Goal: Information Seeking & Learning: Learn about a topic

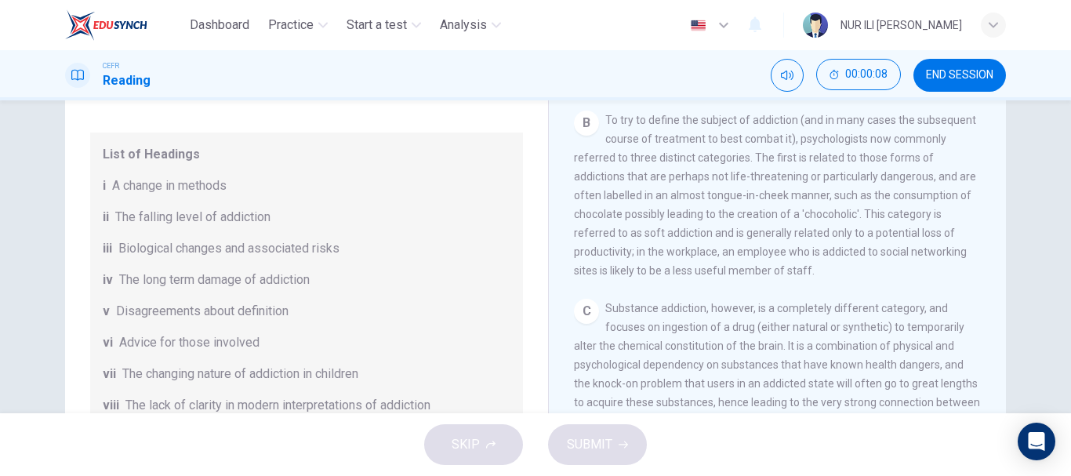
scroll to position [339, 0]
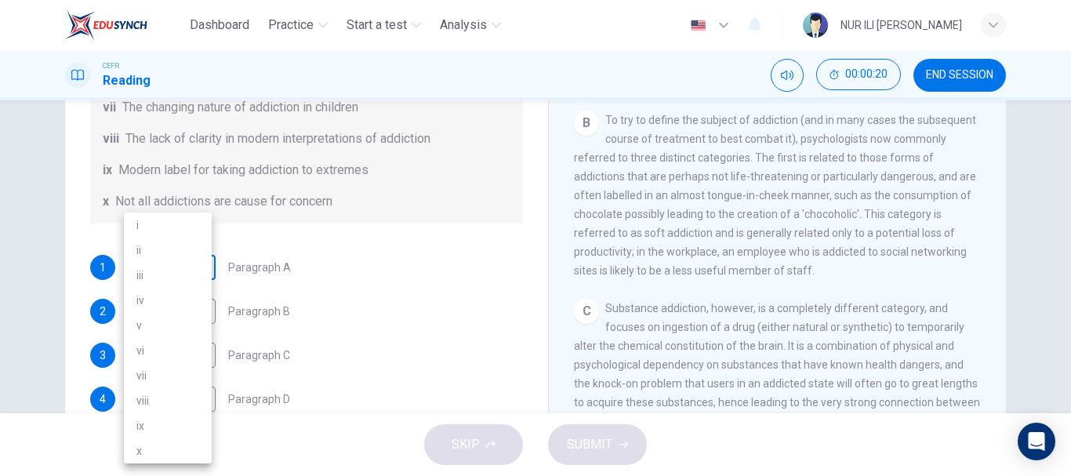
click at [190, 267] on body "Dashboard Practice Start a test Analysis English en ​ NUR [PERSON_NAME] MA'[PER…" at bounding box center [535, 238] width 1071 height 476
click at [183, 296] on li "iv" at bounding box center [168, 300] width 88 height 25
type input "iv"
click at [181, 313] on body "Dashboard Practice Start a test Analysis English en ​ NUR [PERSON_NAME] MA'[PER…" at bounding box center [535, 238] width 1071 height 476
click at [196, 269] on li "iii" at bounding box center [168, 275] width 88 height 25
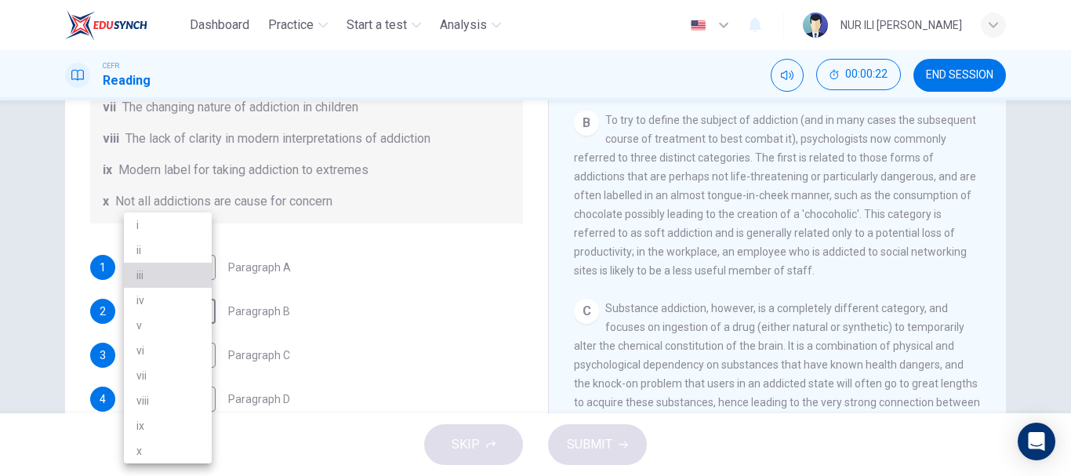
type input "iii"
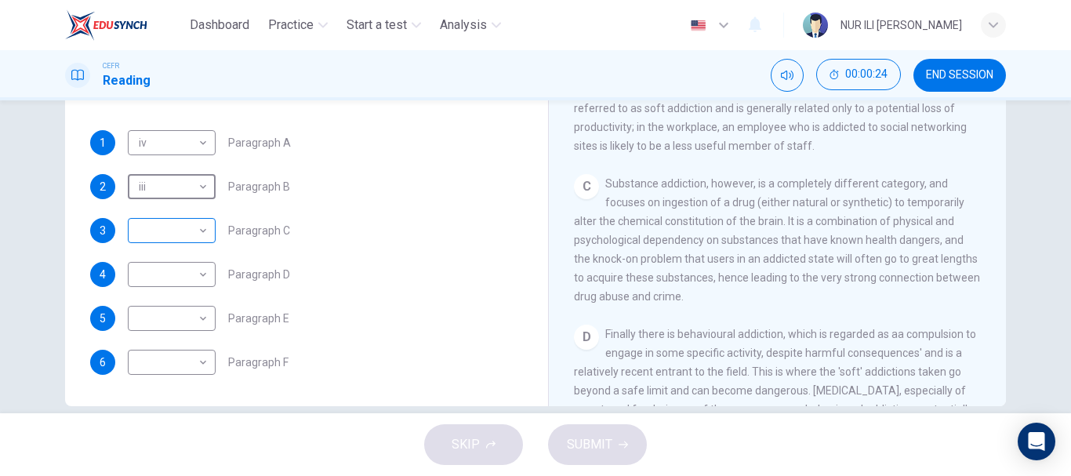
scroll to position [271, 0]
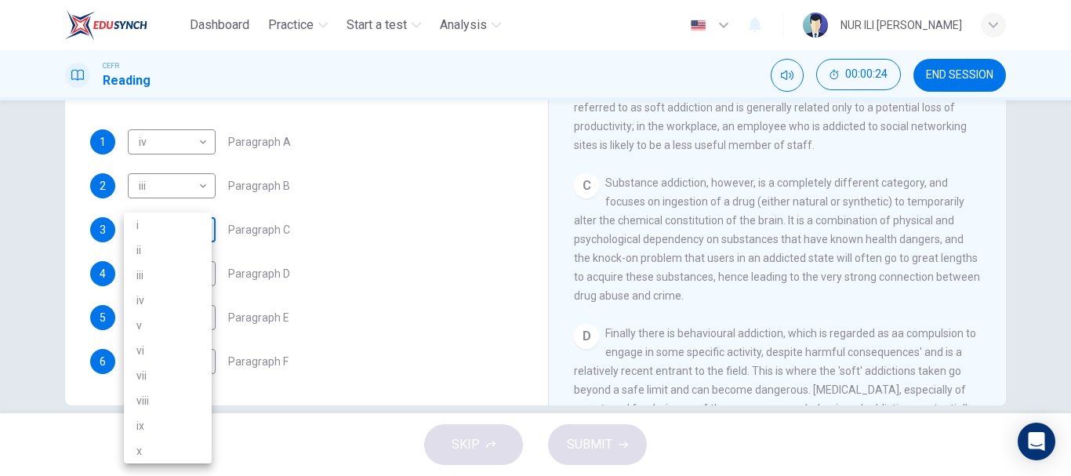
click at [169, 231] on body "Dashboard Practice Start a test Analysis English en ​ NUR [PERSON_NAME] MA'[PER…" at bounding box center [535, 238] width 1071 height 476
click at [166, 262] on li "ii" at bounding box center [168, 250] width 88 height 25
type input "ii"
click at [187, 283] on body "Dashboard Practice Start a test Analysis English en ​ NUR [PERSON_NAME] MA'[PER…" at bounding box center [535, 238] width 1071 height 476
click at [178, 364] on li "vii" at bounding box center [168, 375] width 88 height 25
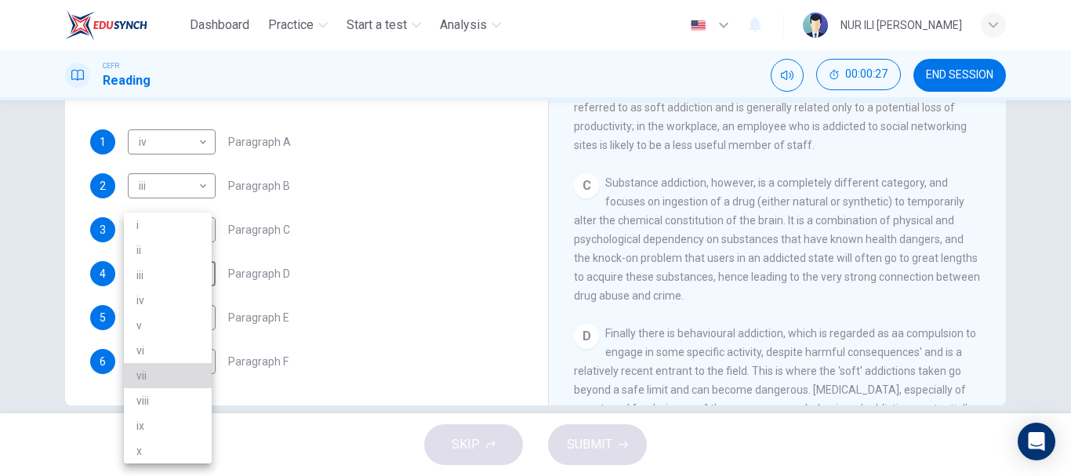
type input "vii"
click at [166, 324] on body "Dashboard Practice Start a test Analysis English en ​ NUR [PERSON_NAME] MA'[PER…" at bounding box center [535, 238] width 1071 height 476
click at [154, 445] on li "x" at bounding box center [168, 450] width 88 height 25
type input "x"
click at [154, 367] on body "Dashboard Practice Start a test Analysis English en ​ NUR [PERSON_NAME] MA'[PER…" at bounding box center [535, 238] width 1071 height 476
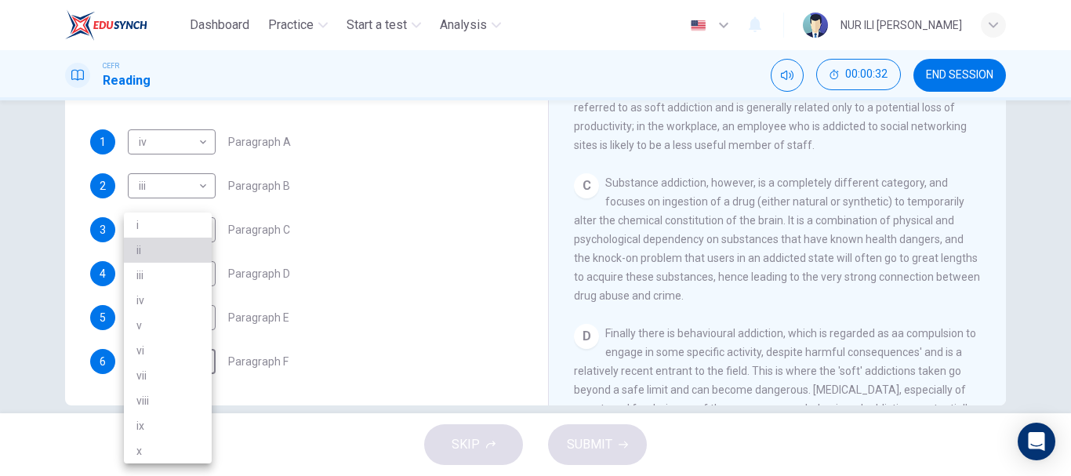
click at [165, 252] on li "ii" at bounding box center [168, 250] width 88 height 25
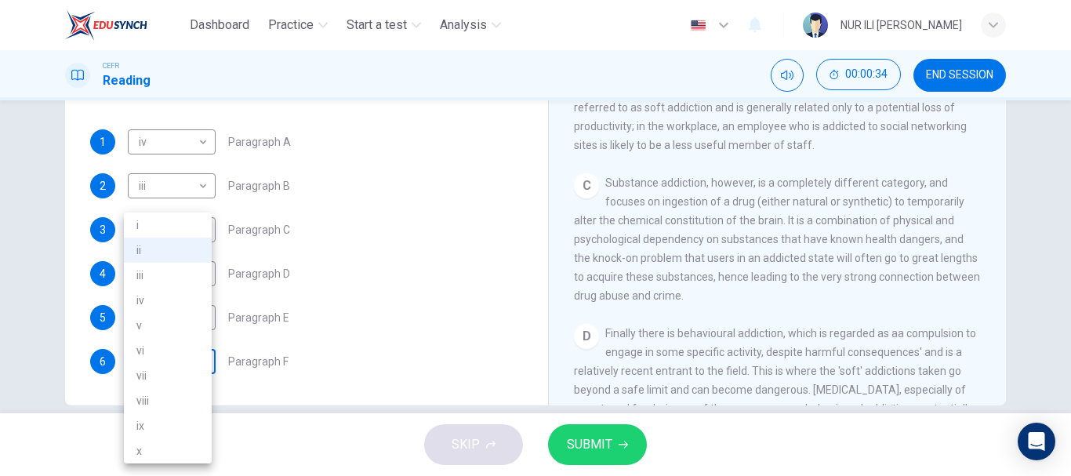
click at [182, 365] on body "Dashboard Practice Start a test Analysis English en ​ NUR [PERSON_NAME] MA'[PER…" at bounding box center [535, 238] width 1071 height 476
click at [172, 336] on li "v" at bounding box center [168, 325] width 88 height 25
type input "v"
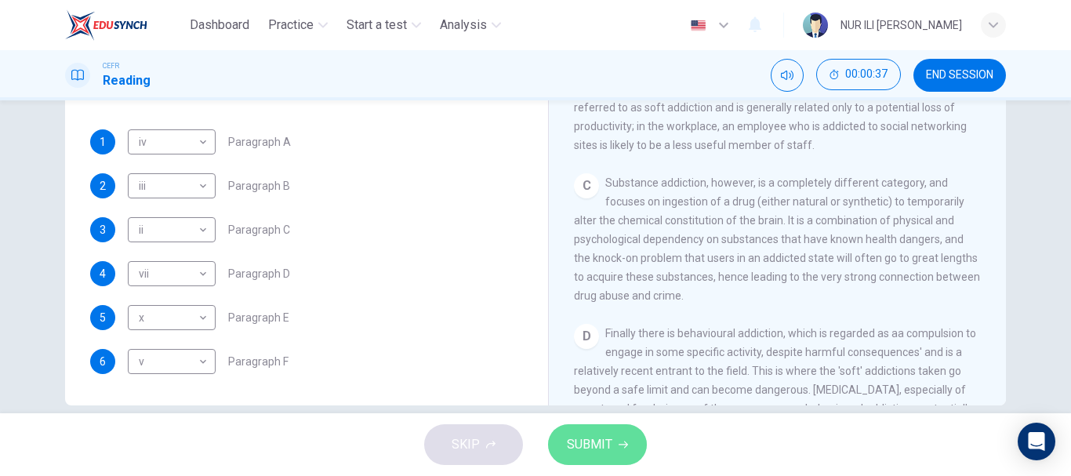
click at [624, 449] on button "SUBMIT" at bounding box center [597, 444] width 99 height 41
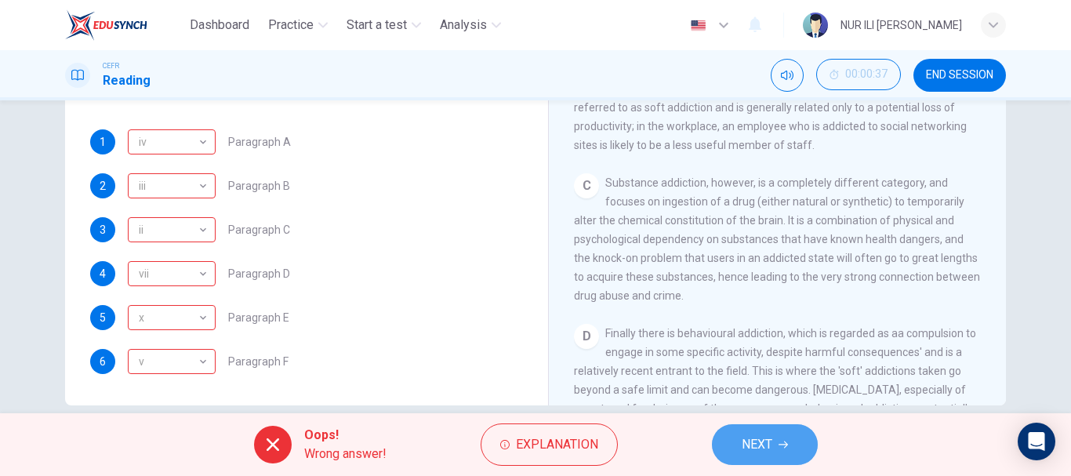
click at [771, 457] on button "NEXT" at bounding box center [765, 444] width 106 height 41
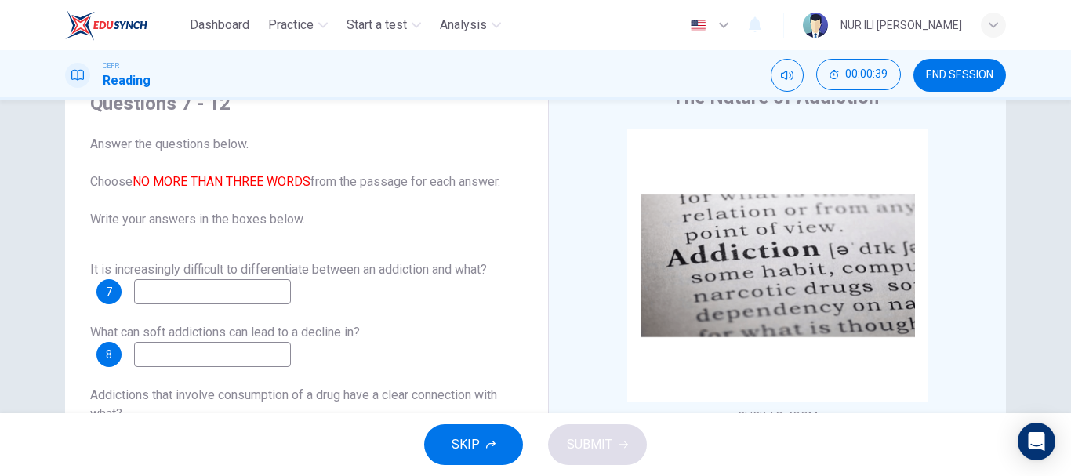
scroll to position [71, 0]
click at [464, 463] on button "SKIP" at bounding box center [473, 444] width 99 height 41
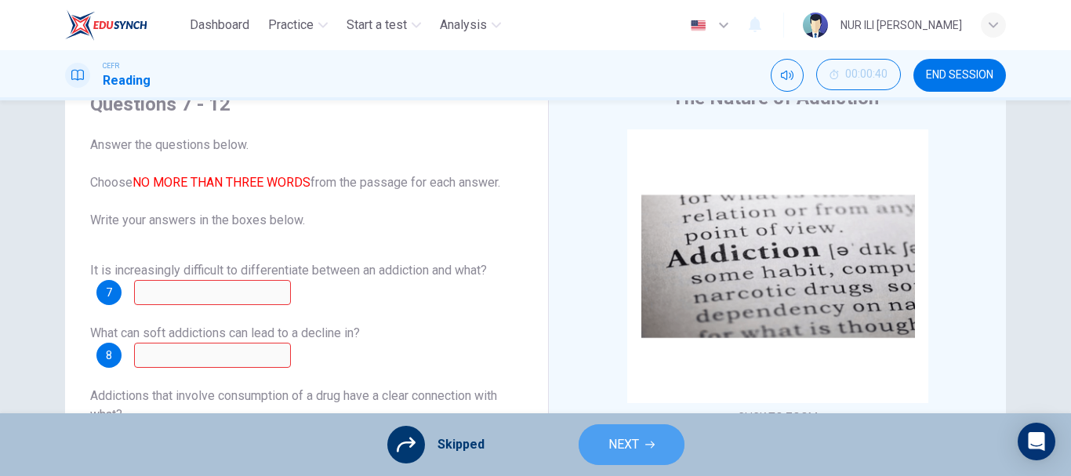
click at [615, 437] on span "NEXT" at bounding box center [623, 445] width 31 height 22
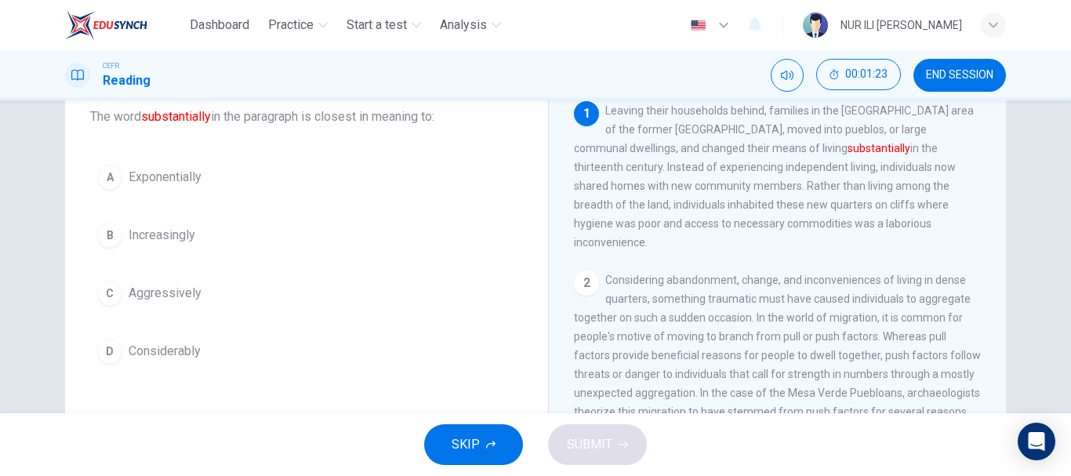
scroll to position [99, 0]
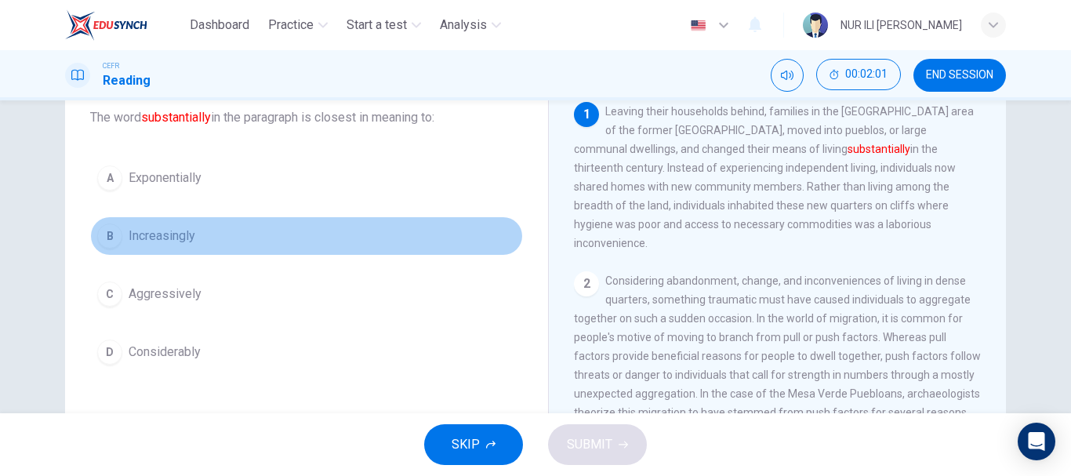
click at [187, 234] on span "Increasingly" at bounding box center [162, 236] width 67 height 19
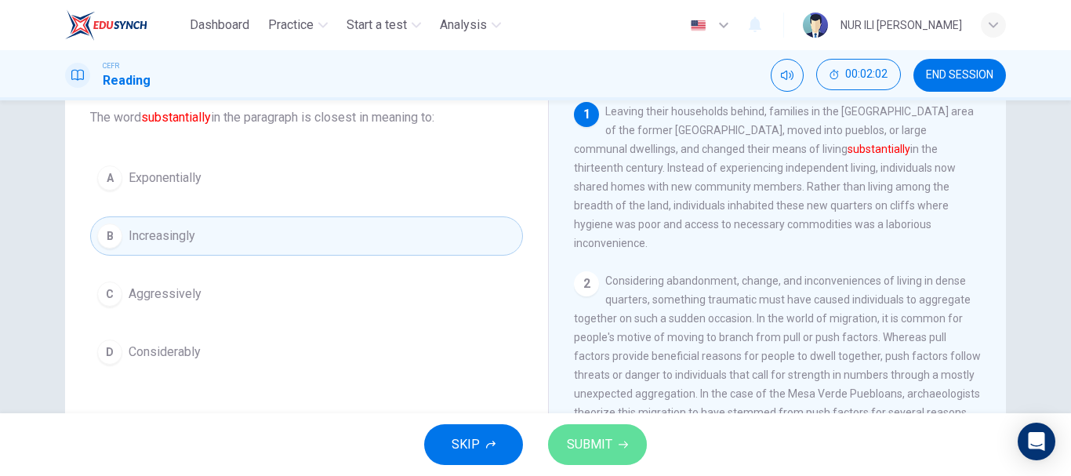
click at [589, 444] on span "SUBMIT" at bounding box center [589, 445] width 45 height 22
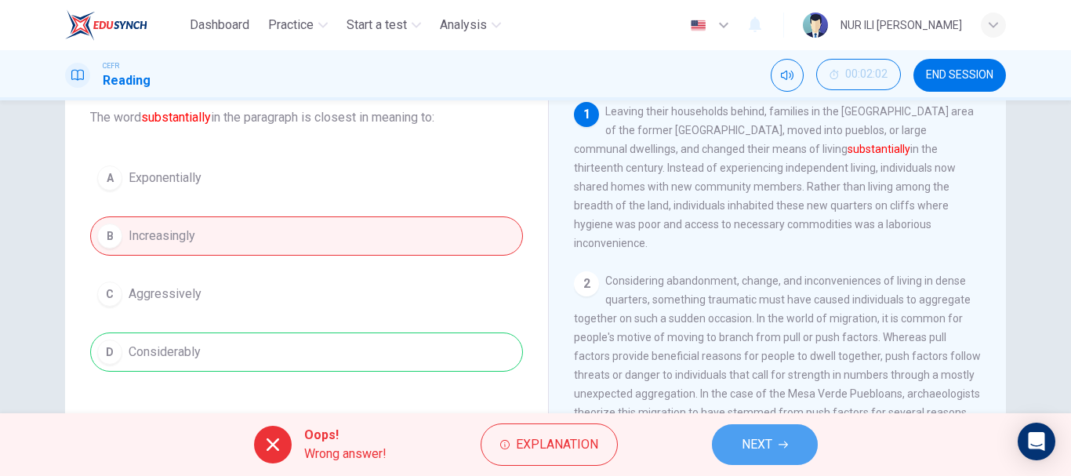
click at [767, 437] on span "NEXT" at bounding box center [757, 445] width 31 height 22
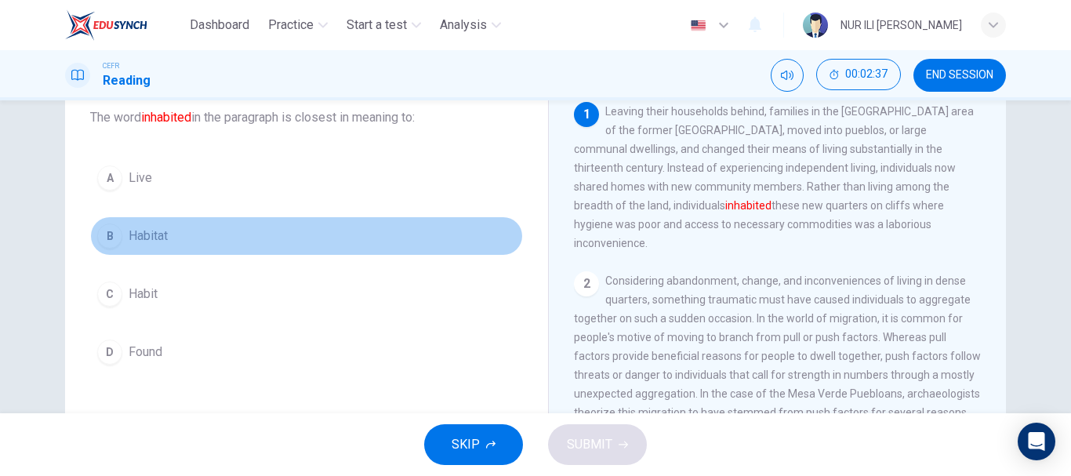
click at [159, 240] on span "Habitat" at bounding box center [148, 236] width 39 height 19
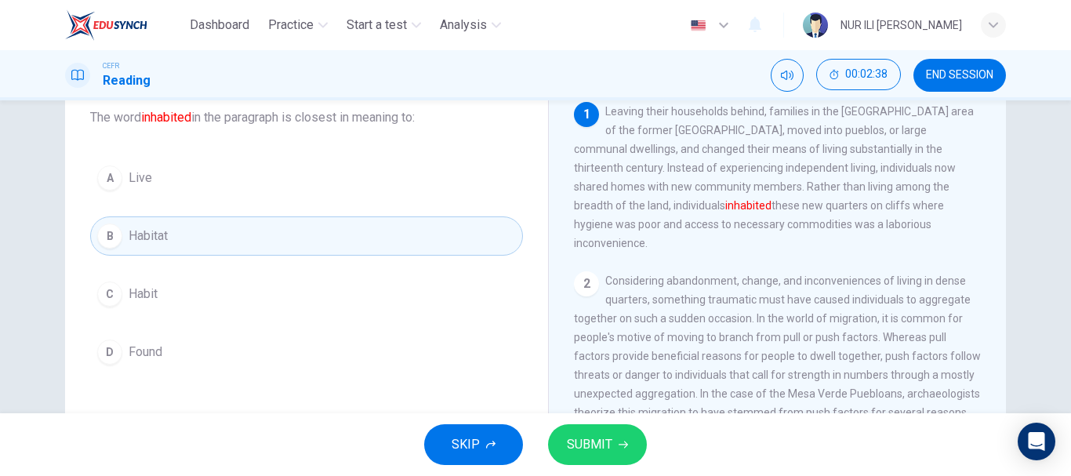
click at [586, 432] on button "SUBMIT" at bounding box center [597, 444] width 99 height 41
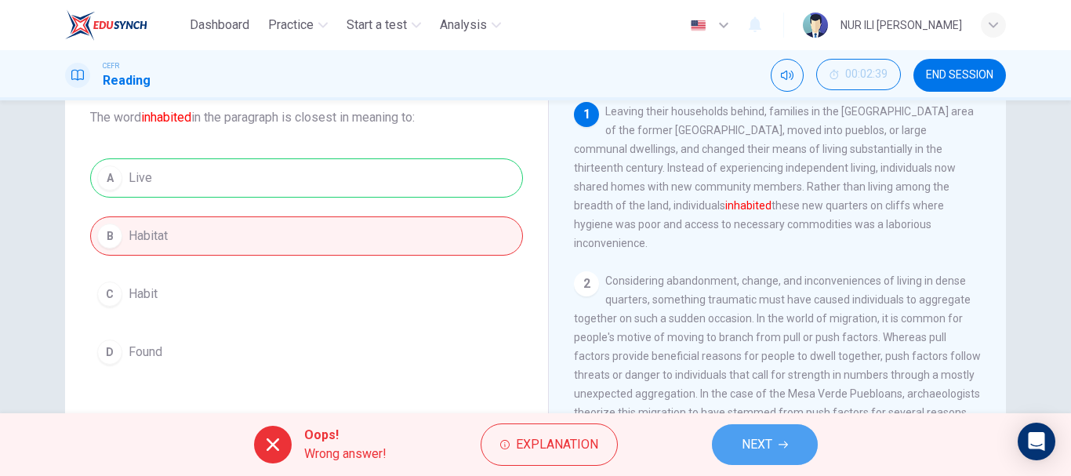
click at [782, 434] on button "NEXT" at bounding box center [765, 444] width 106 height 41
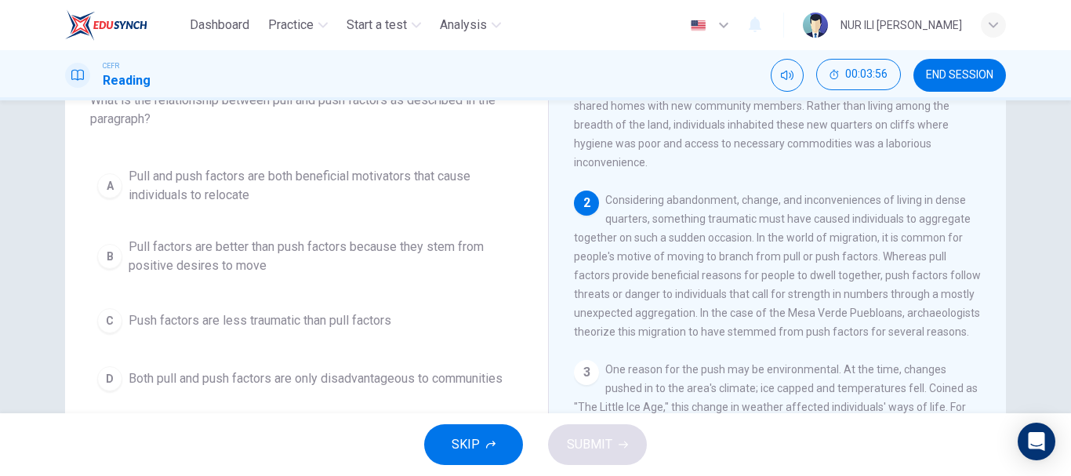
scroll to position [114, 0]
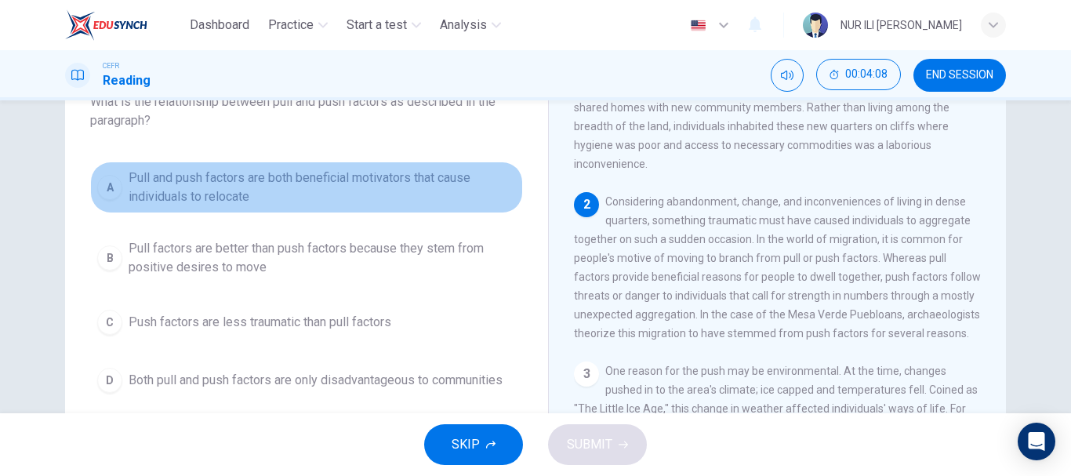
click at [386, 181] on span "Pull and push factors are both beneficial motivators that cause individuals to …" at bounding box center [322, 188] width 387 height 38
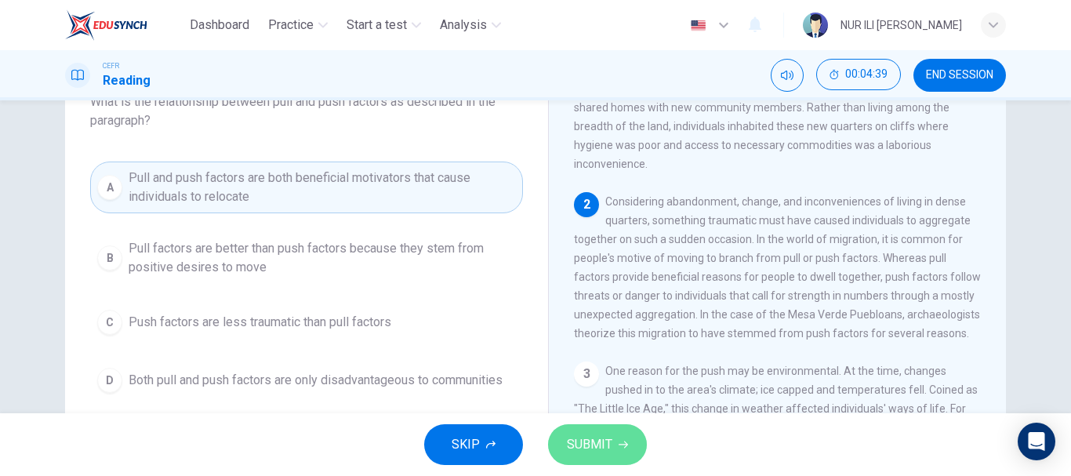
click at [598, 439] on span "SUBMIT" at bounding box center [589, 445] width 45 height 22
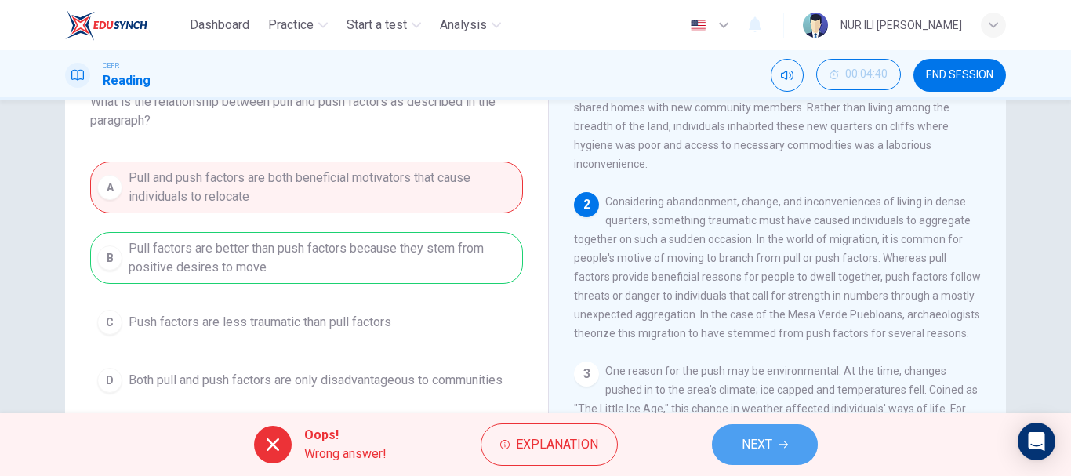
click at [747, 444] on span "NEXT" at bounding box center [757, 445] width 31 height 22
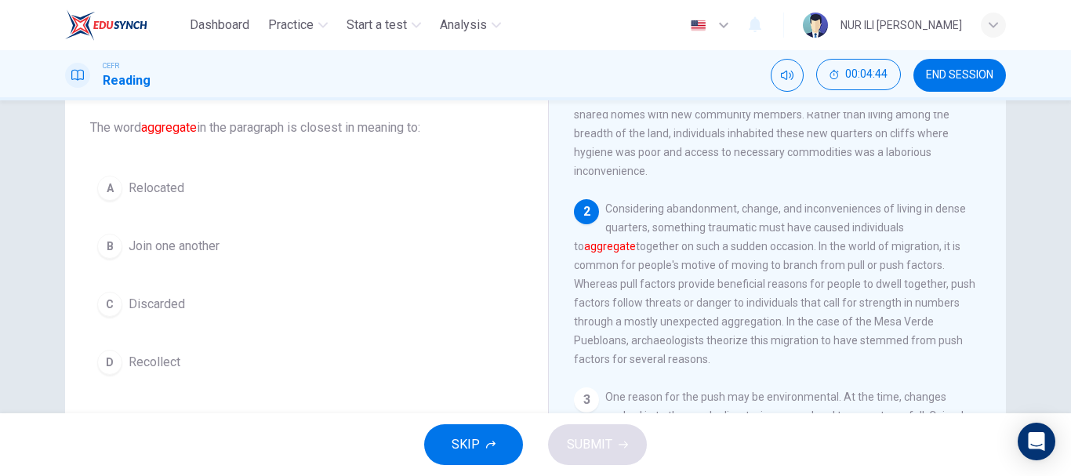
scroll to position [86, 0]
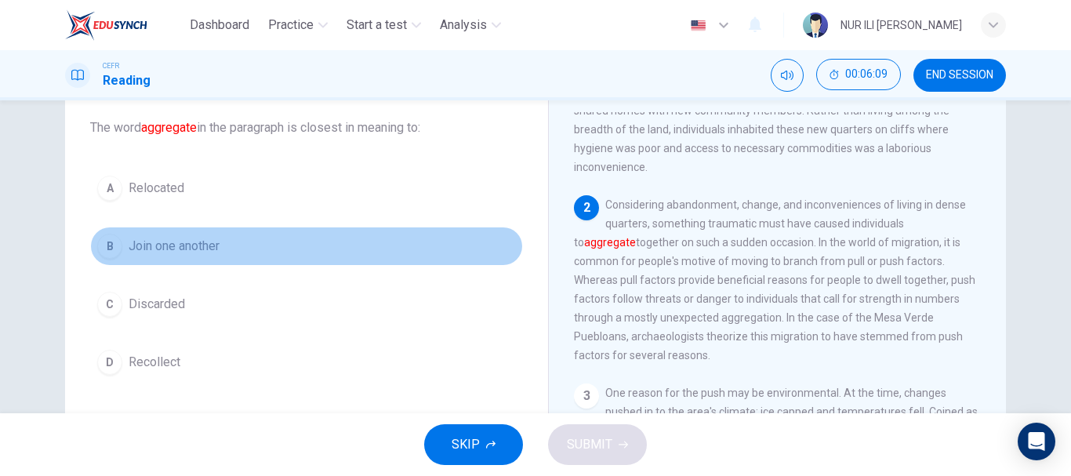
click at [223, 245] on button "B Join one another" at bounding box center [306, 246] width 433 height 39
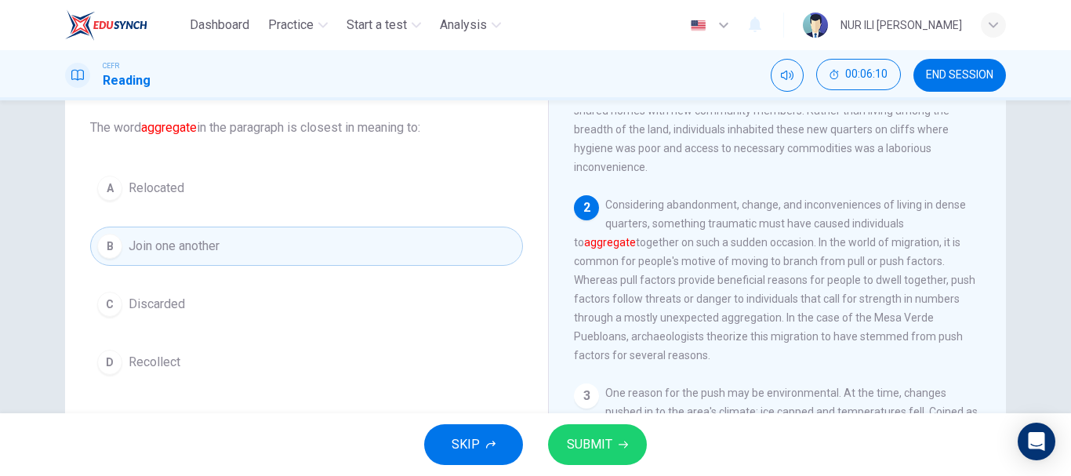
click at [572, 444] on span "SUBMIT" at bounding box center [589, 445] width 45 height 22
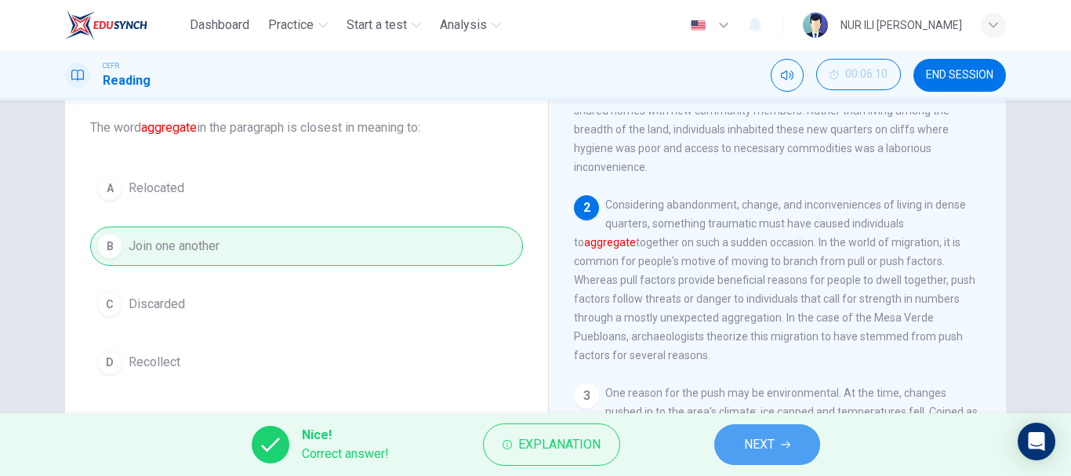
click at [754, 434] on span "NEXT" at bounding box center [759, 445] width 31 height 22
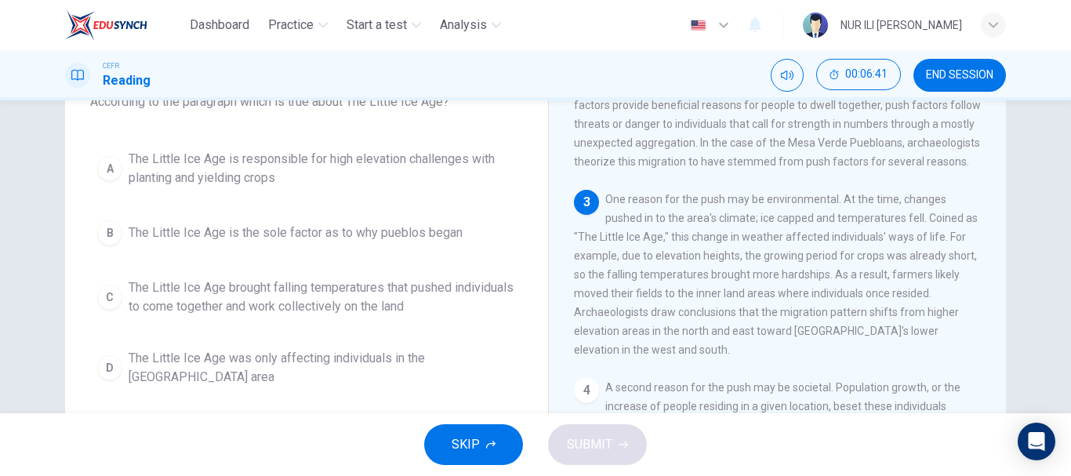
scroll to position [233, 0]
click at [693, 245] on div "3 One reason for the push may be environmental. At the time, changes pushed in …" at bounding box center [778, 276] width 408 height 169
drag, startPoint x: 604, startPoint y: 191, endPoint x: 645, endPoint y: 241, distance: 64.7
click at [645, 241] on div "3 One reason for the push may be environmental. At the time, changes pushed in …" at bounding box center [778, 276] width 408 height 169
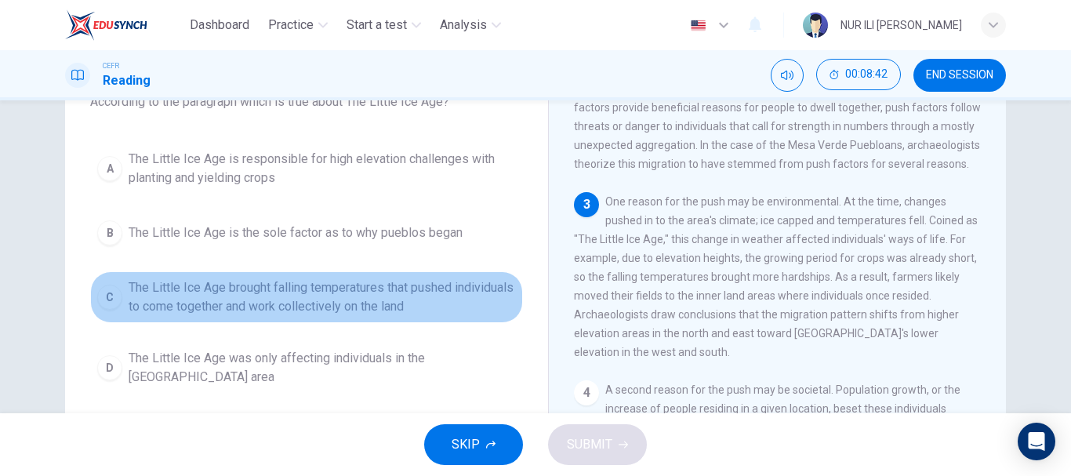
click at [402, 310] on span "The Little Ice Age brought falling temperatures that pushed individuals to come…" at bounding box center [322, 297] width 387 height 38
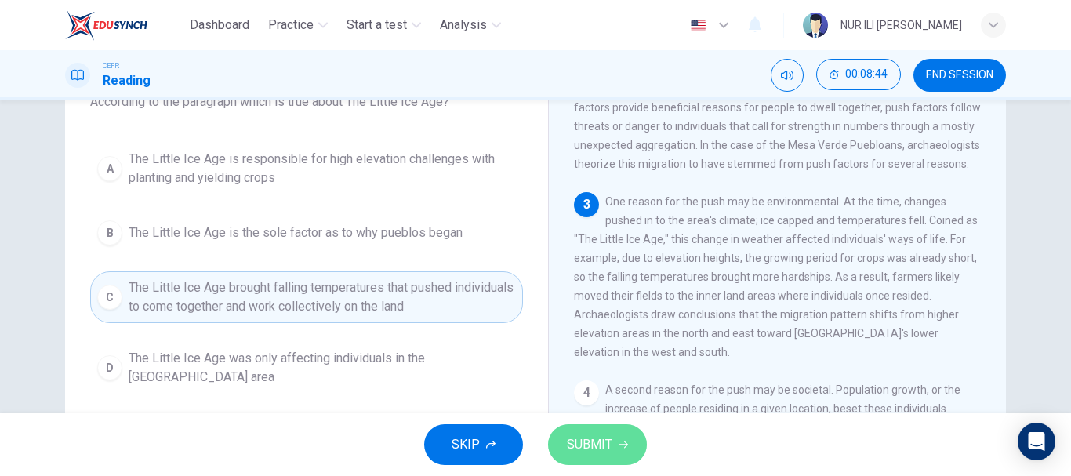
click at [569, 435] on span "SUBMIT" at bounding box center [589, 445] width 45 height 22
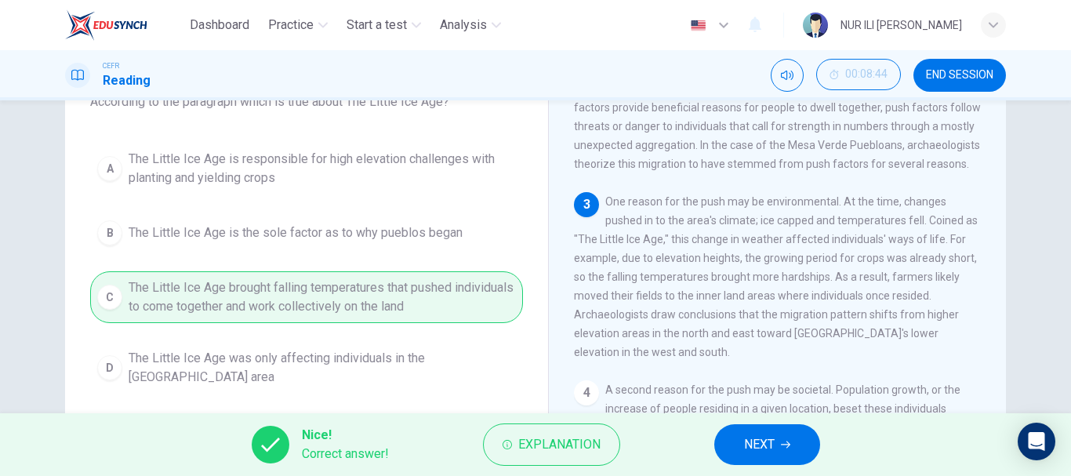
scroll to position [225, 0]
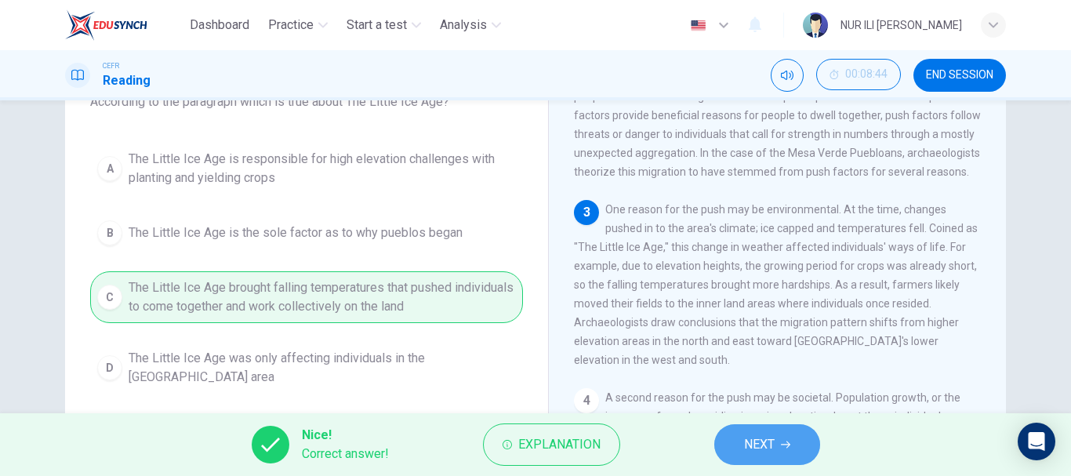
click at [765, 443] on span "NEXT" at bounding box center [759, 445] width 31 height 22
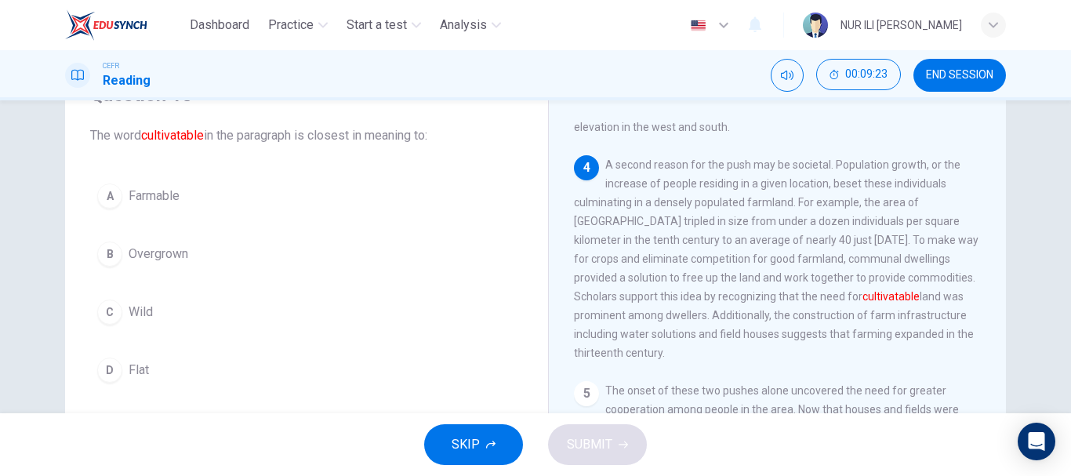
scroll to position [493, 0]
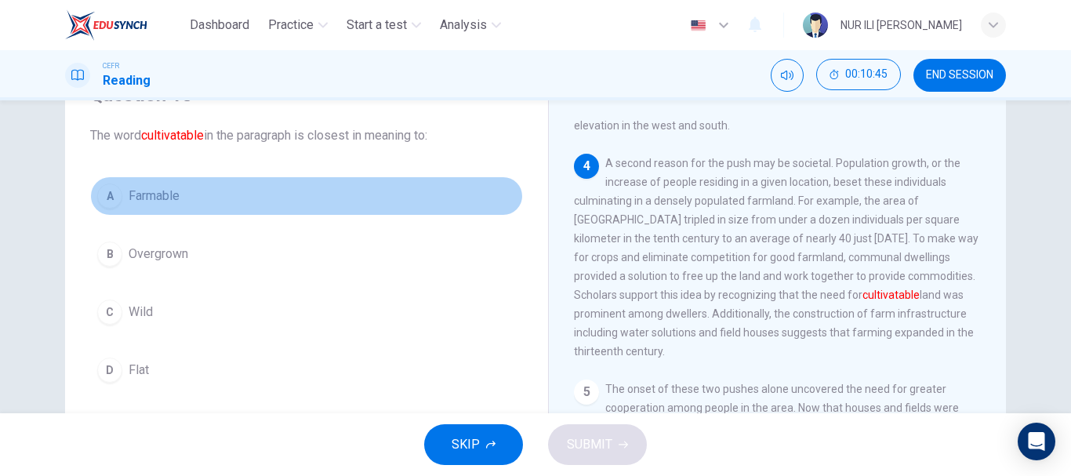
click at [179, 200] on button "A Farmable" at bounding box center [306, 195] width 433 height 39
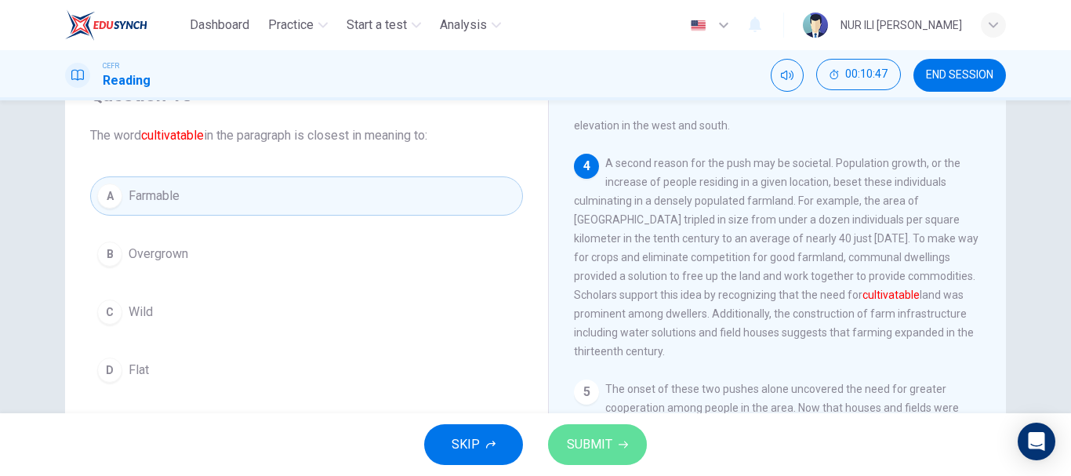
click at [595, 441] on span "SUBMIT" at bounding box center [589, 445] width 45 height 22
